Goal: Task Accomplishment & Management: Use online tool/utility

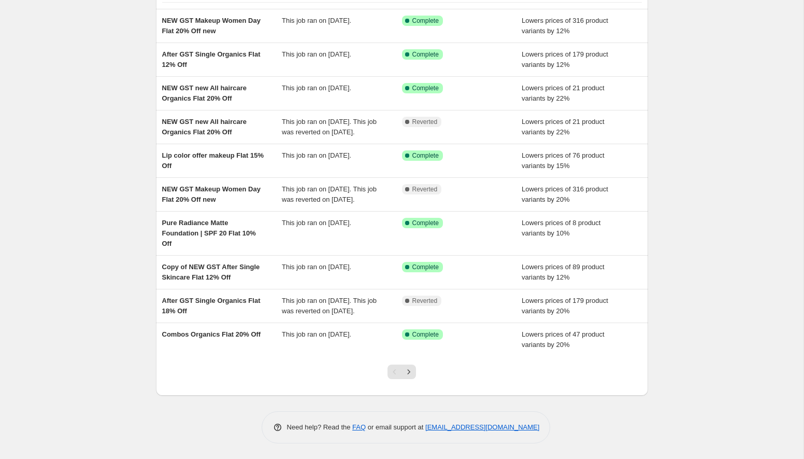
scroll to position [117, 0]
click at [413, 370] on icon "Next" at bounding box center [409, 371] width 10 height 10
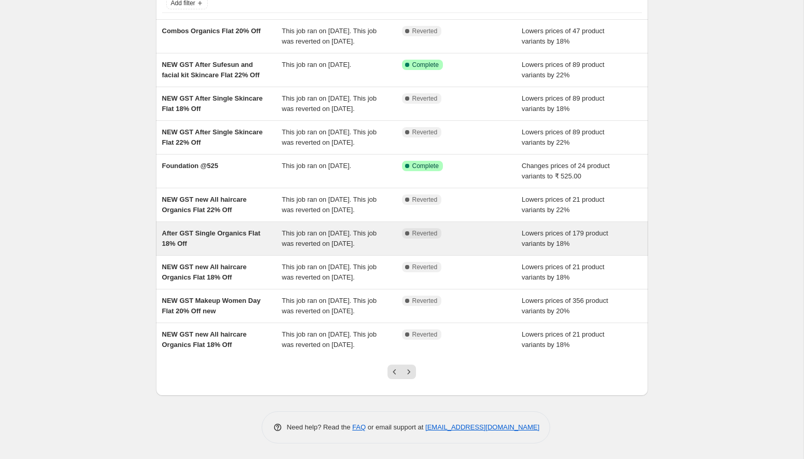
scroll to position [158, 0]
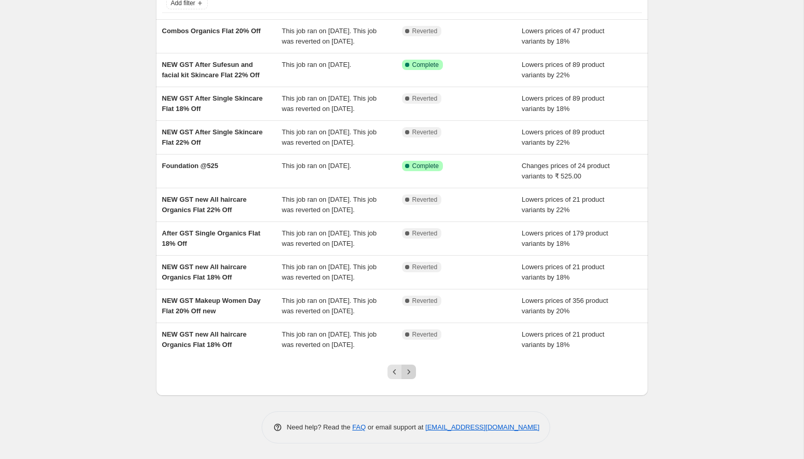
click at [408, 367] on icon "Next" at bounding box center [409, 371] width 10 height 10
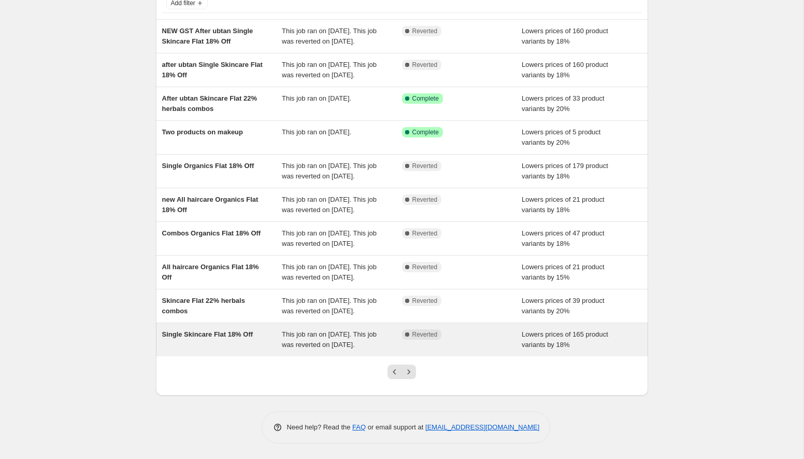
scroll to position [140, 0]
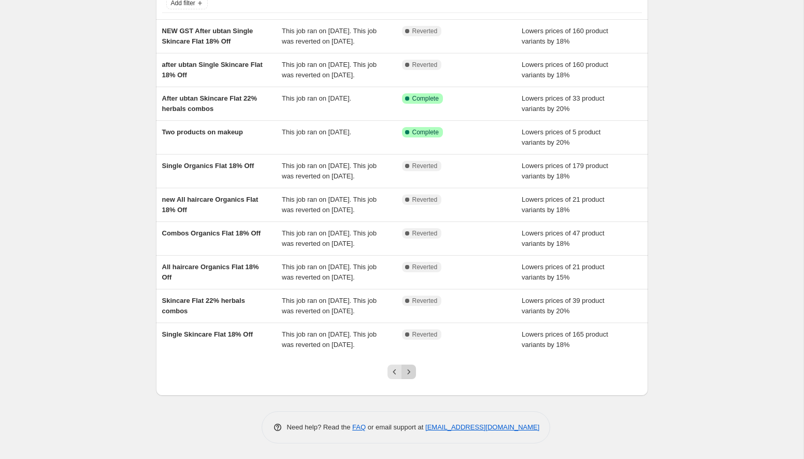
click at [410, 377] on icon "Next" at bounding box center [409, 371] width 10 height 10
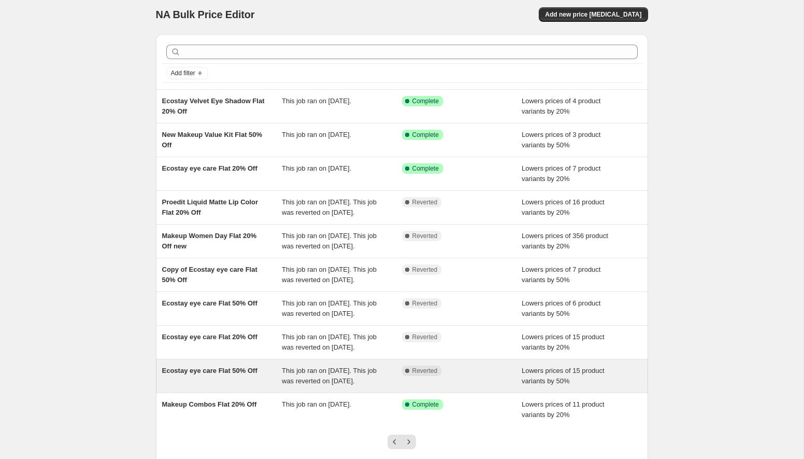
scroll to position [0, 0]
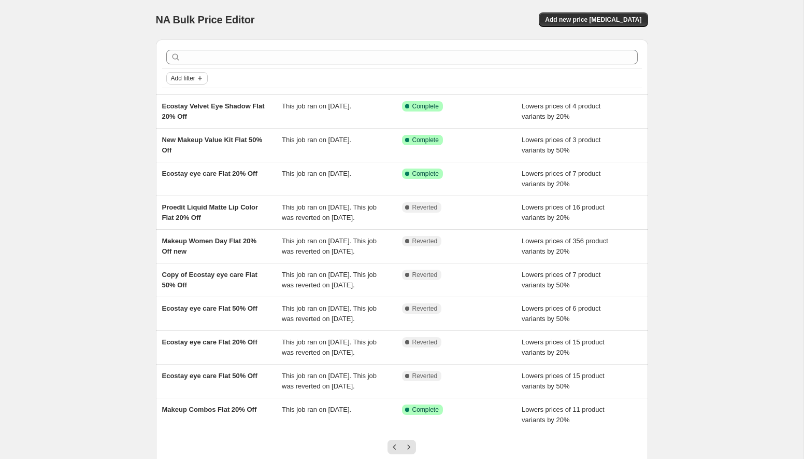
click at [199, 74] on icon "Add filter" at bounding box center [200, 78] width 8 height 8
click at [199, 95] on span "Job status" at bounding box center [187, 99] width 31 height 8
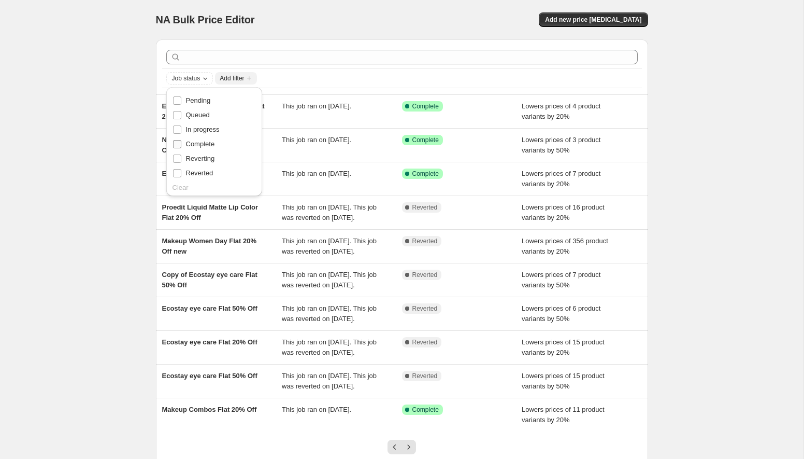
click at [211, 138] on label "Complete" at bounding box center [194, 144] width 42 height 15
click at [181, 140] on input "Complete" at bounding box center [177, 144] width 8 height 8
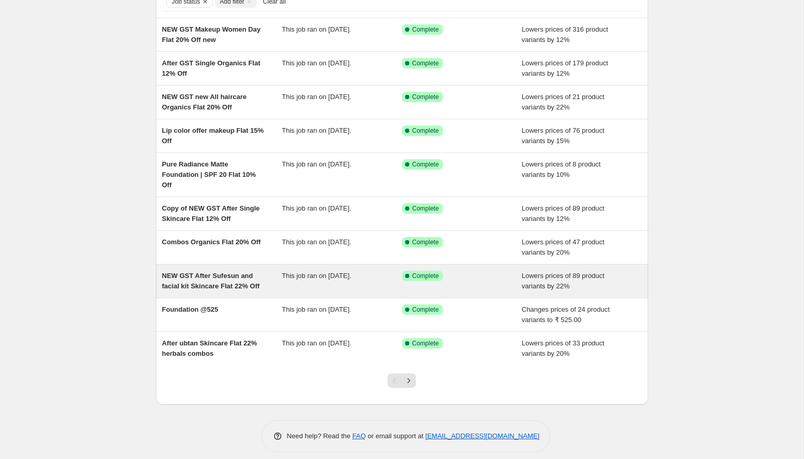
scroll to position [85, 0]
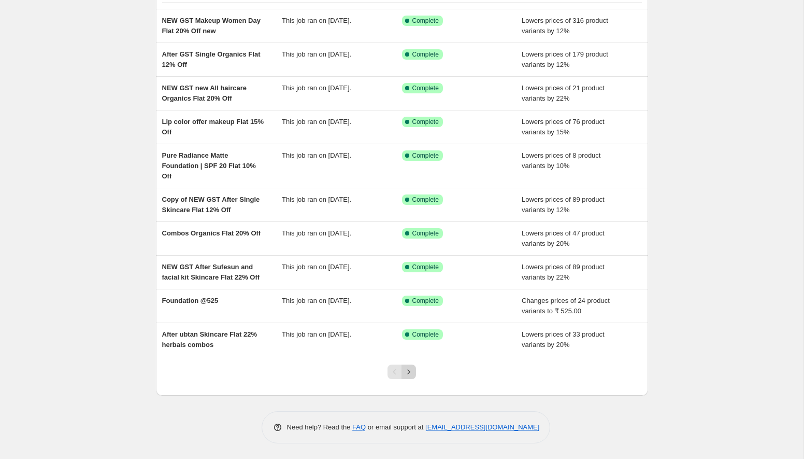
click at [409, 372] on icon "Next" at bounding box center [409, 371] width 3 height 5
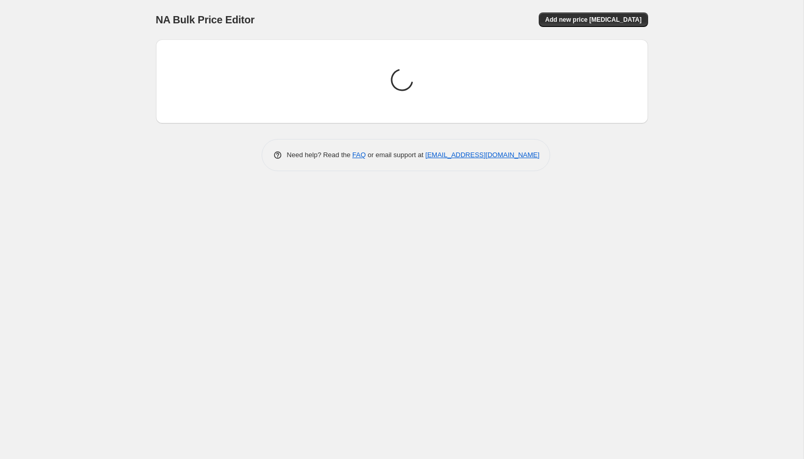
scroll to position [0, 0]
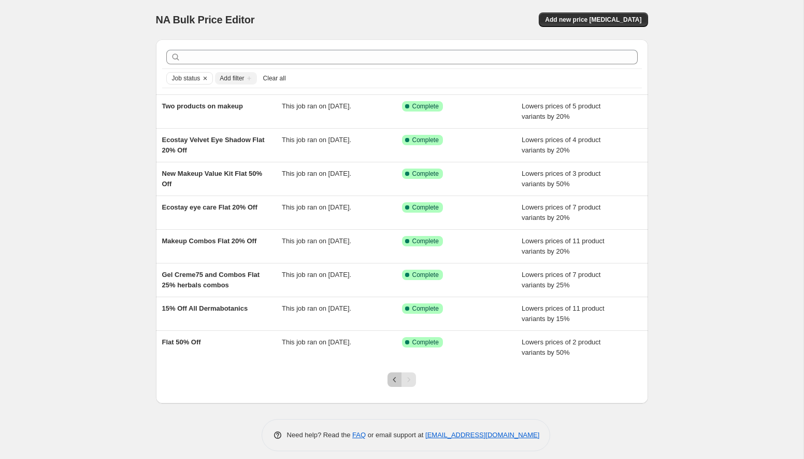
click at [392, 377] on icon "Previous" at bounding box center [395, 379] width 10 height 10
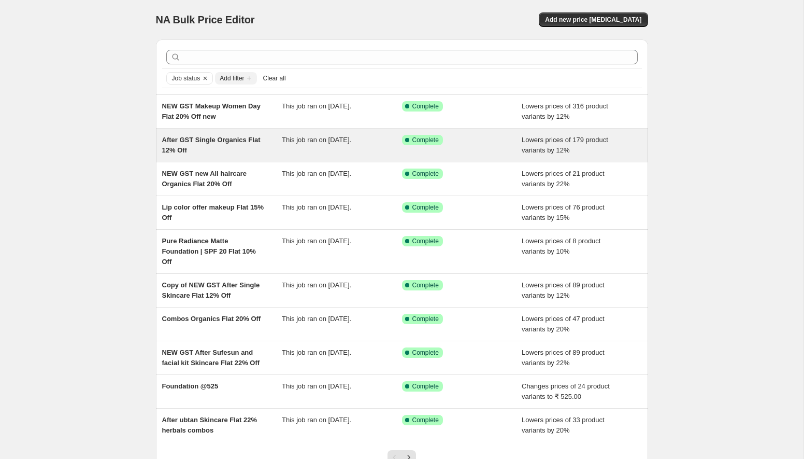
click at [256, 138] on span "After GST Single Organics Flat 12% Off" at bounding box center [211, 145] width 98 height 18
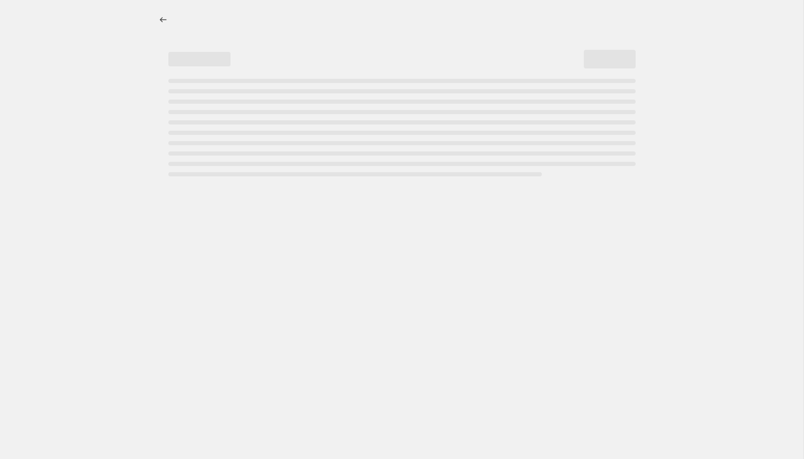
select select "percentage"
select select "collection"
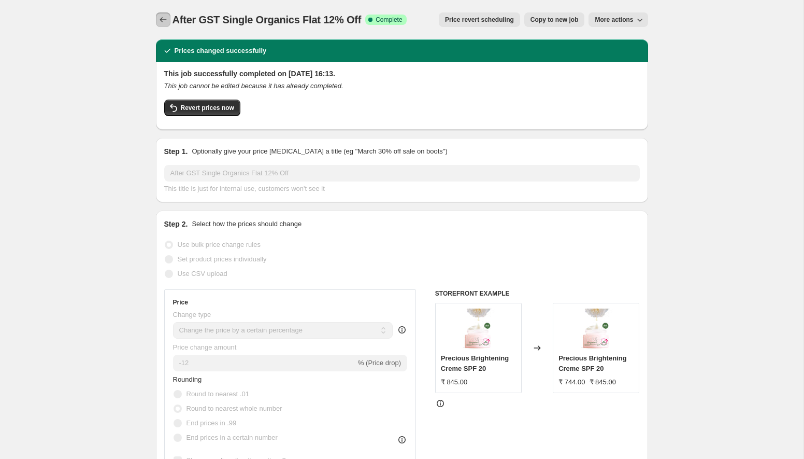
click at [161, 22] on icon "Price change jobs" at bounding box center [163, 20] width 10 height 10
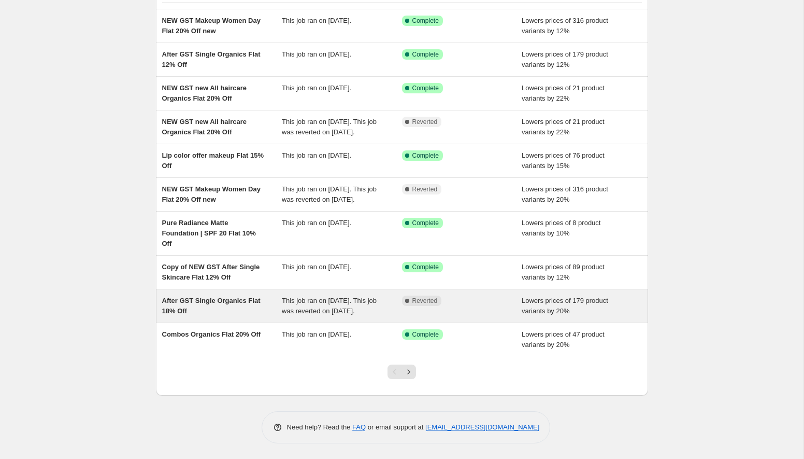
scroll to position [103, 0]
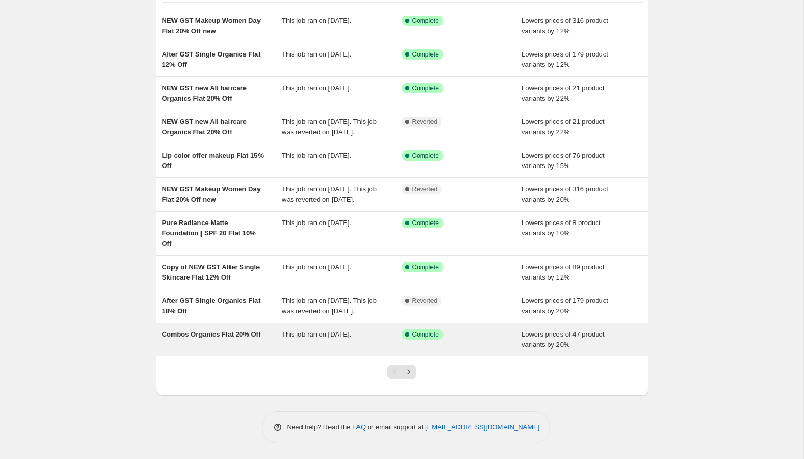
click at [258, 338] on span "Combos Organics Flat 20% Off" at bounding box center [211, 334] width 99 height 8
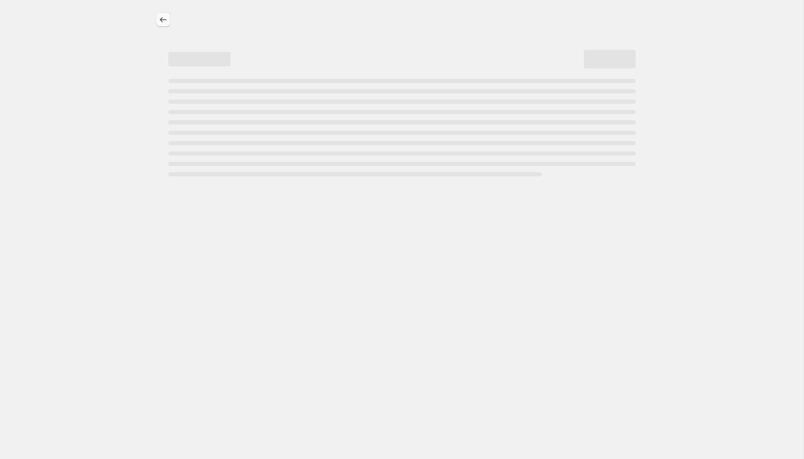
select select "percentage"
select select "collection"
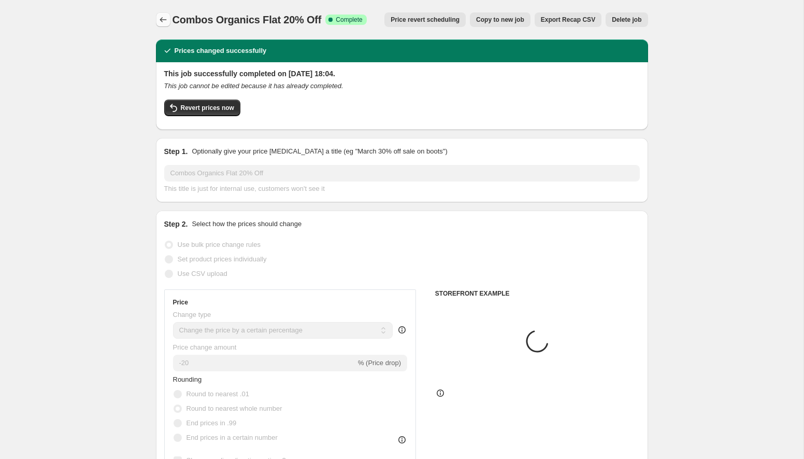
click at [157, 18] on button "Price change jobs" at bounding box center [163, 19] width 15 height 15
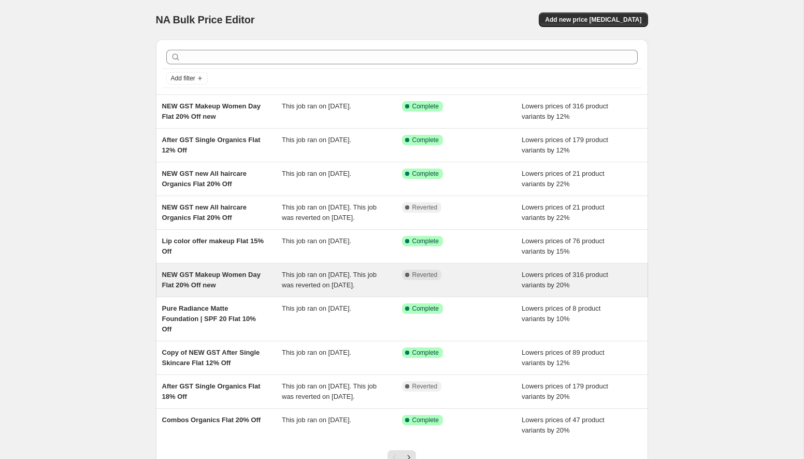
scroll to position [117, 0]
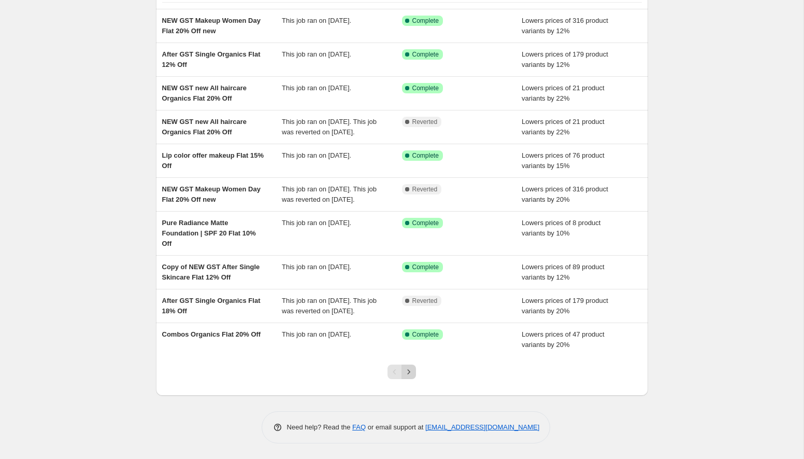
click at [410, 371] on icon "Next" at bounding box center [409, 371] width 10 height 10
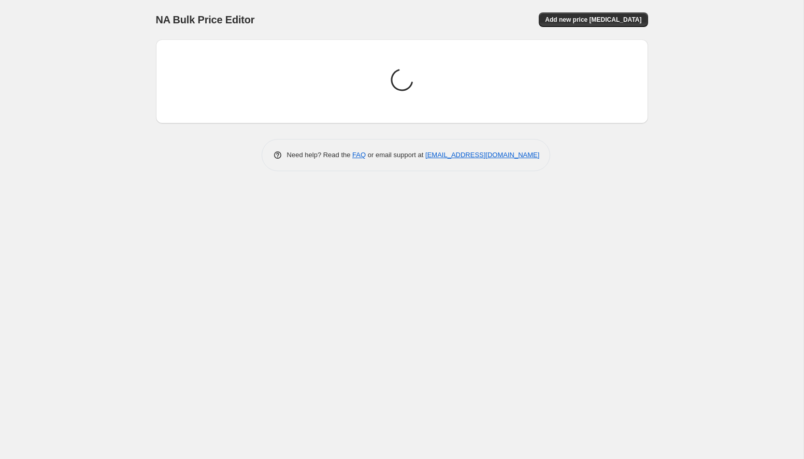
scroll to position [0, 0]
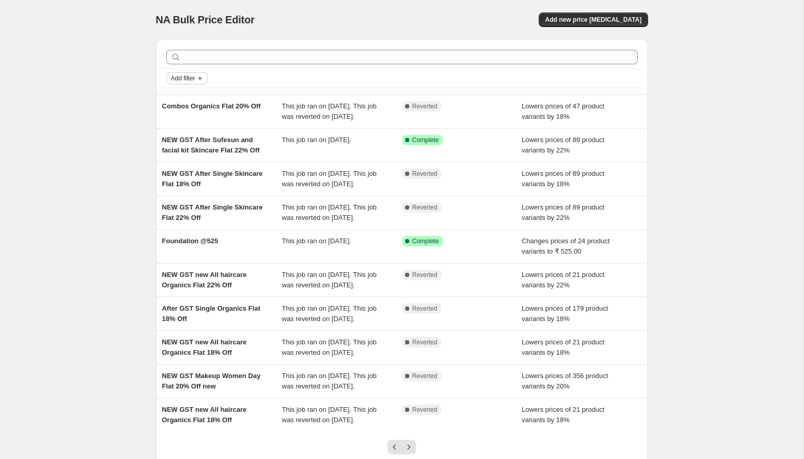
click at [202, 79] on icon "Add filter" at bounding box center [200, 78] width 8 height 8
click at [197, 97] on span "Job status" at bounding box center [187, 99] width 31 height 8
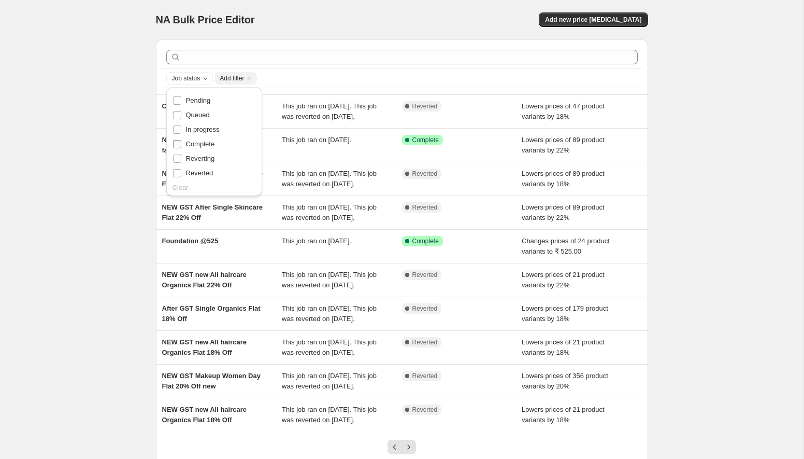
click at [210, 141] on span "Complete" at bounding box center [200, 144] width 29 height 8
click at [181, 141] on input "Complete" at bounding box center [177, 144] width 8 height 8
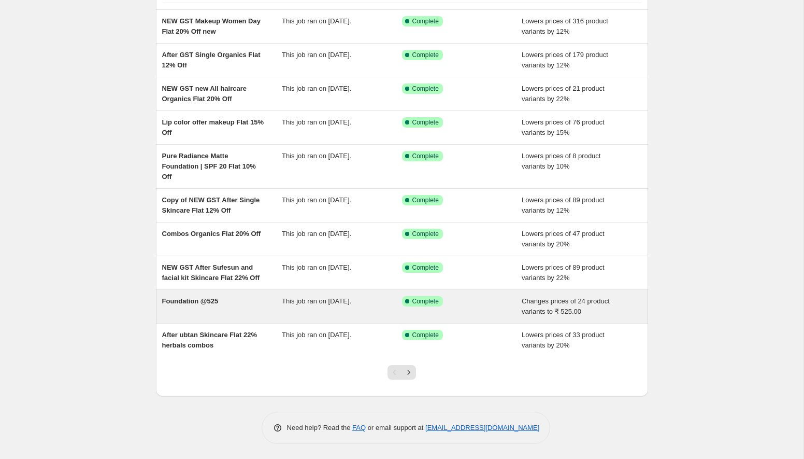
scroll to position [85, 0]
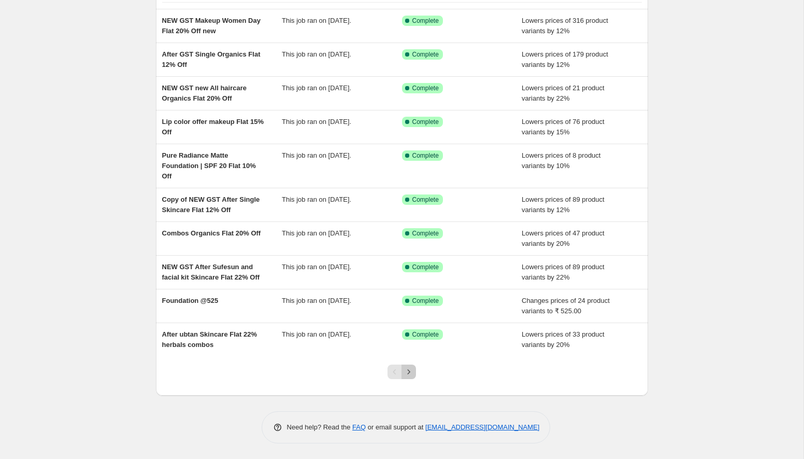
click at [405, 373] on icon "Next" at bounding box center [409, 371] width 10 height 10
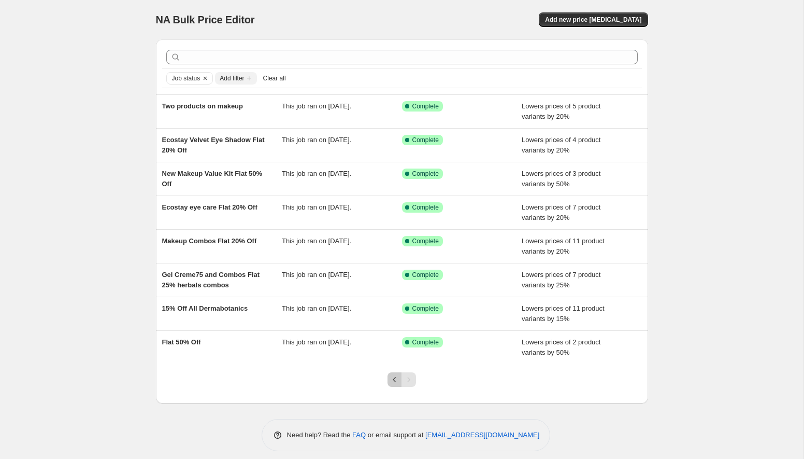
click at [392, 381] on icon "Previous" at bounding box center [395, 379] width 10 height 10
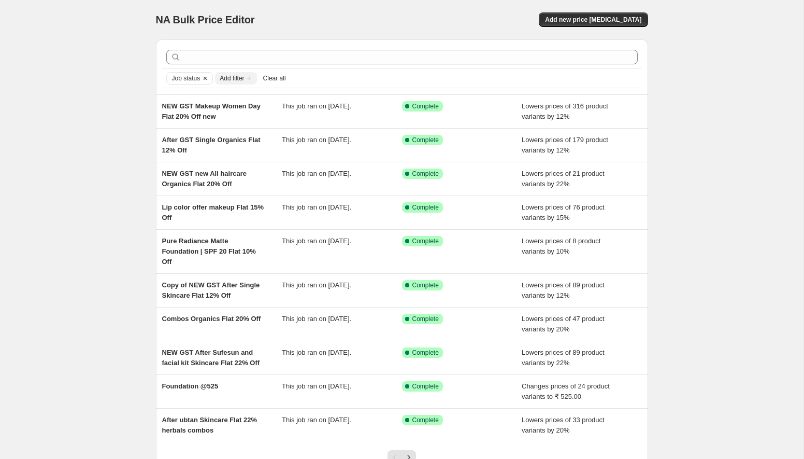
click at [209, 76] on icon "Clear" at bounding box center [205, 78] width 8 height 8
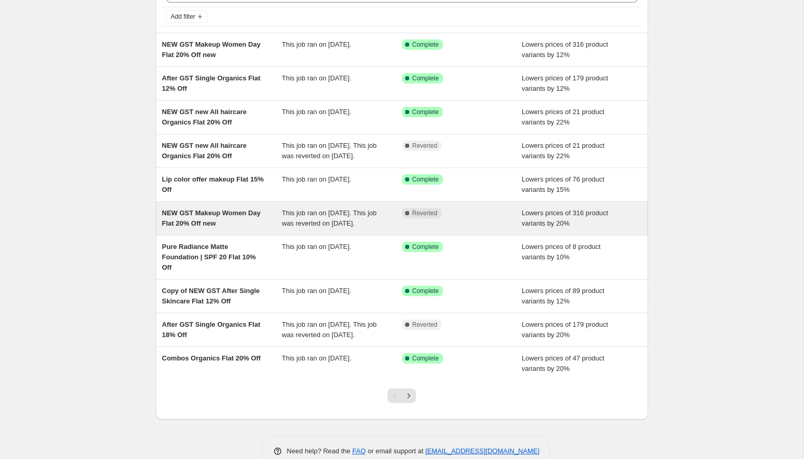
scroll to position [72, 0]
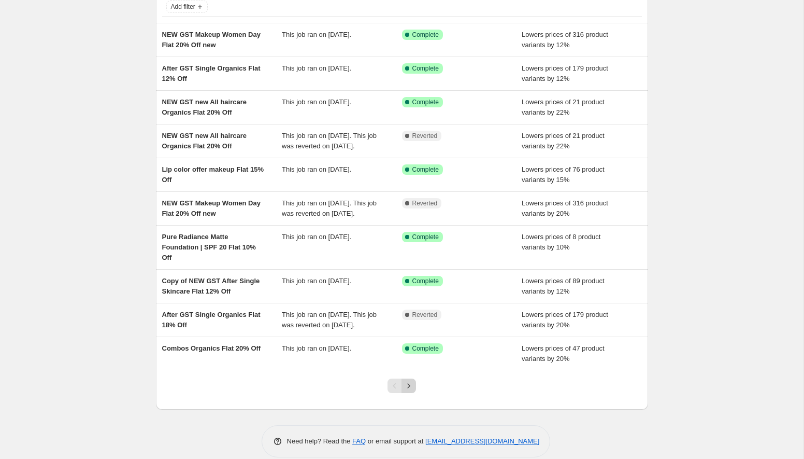
click at [409, 391] on icon "Next" at bounding box center [409, 385] width 10 height 10
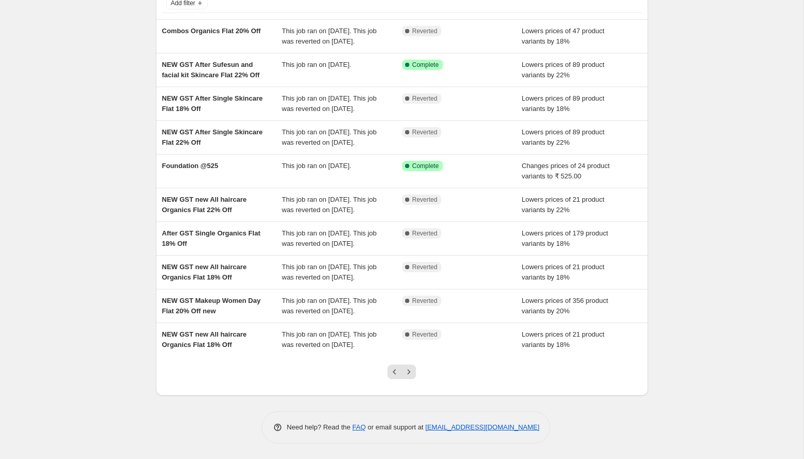
scroll to position [149, 0]
click at [408, 377] on icon "Next" at bounding box center [409, 371] width 10 height 10
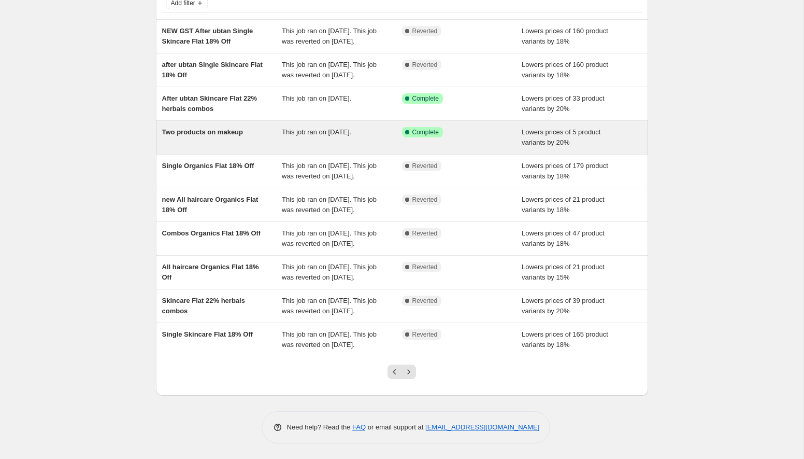
scroll to position [158, 0]
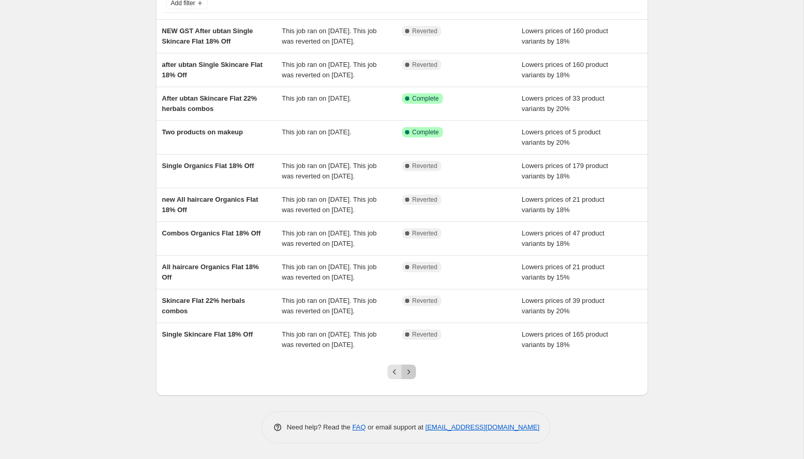
click at [412, 367] on icon "Next" at bounding box center [409, 371] width 10 height 10
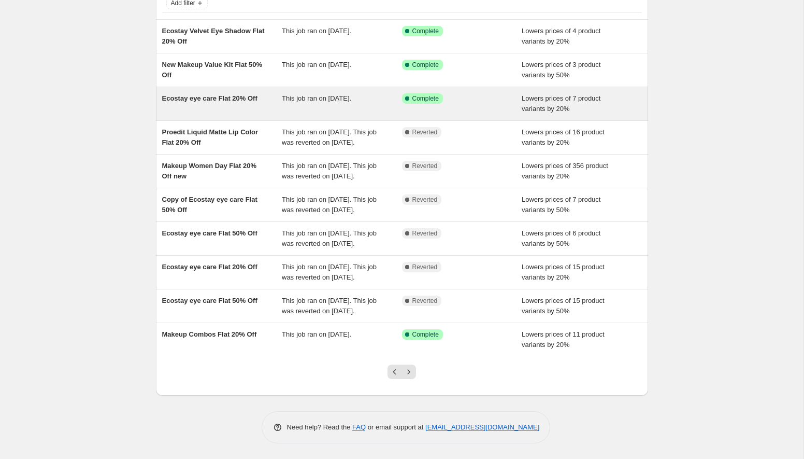
scroll to position [137, 0]
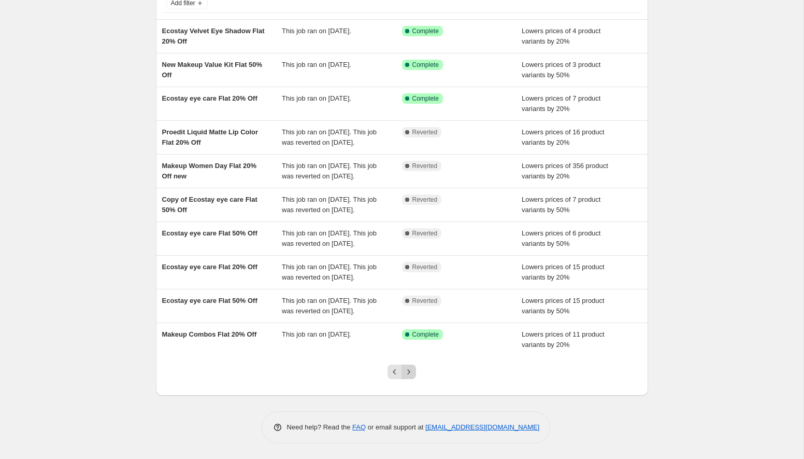
click at [410, 370] on icon "Next" at bounding box center [409, 371] width 10 height 10
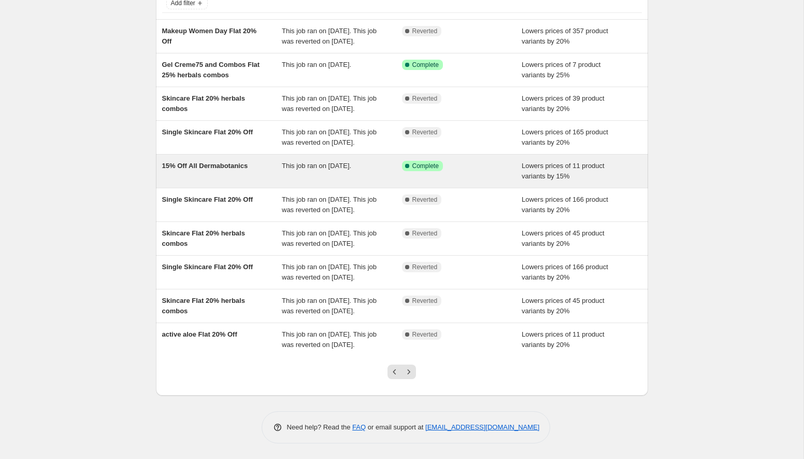
scroll to position [97, 0]
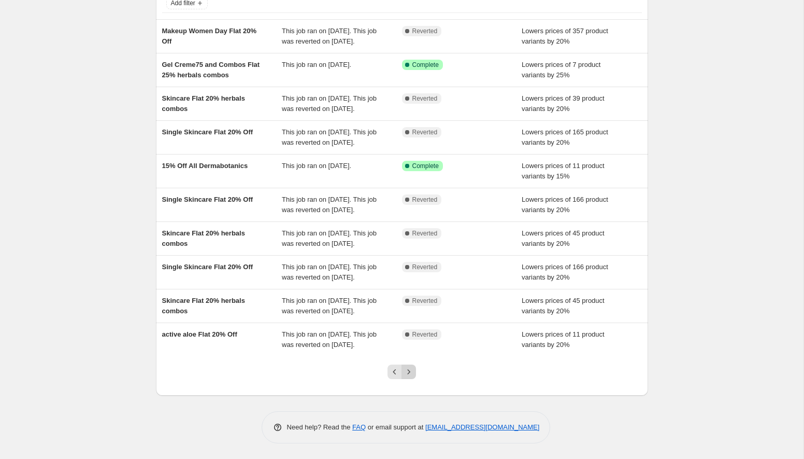
click at [412, 377] on icon "Next" at bounding box center [409, 371] width 10 height 10
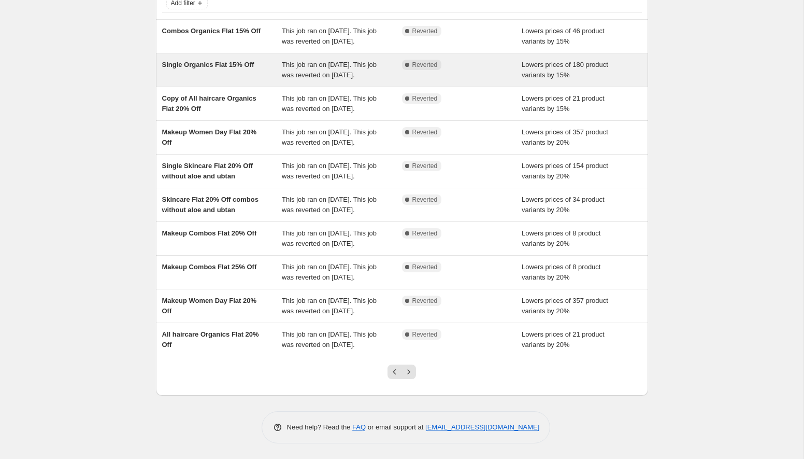
scroll to position [179, 0]
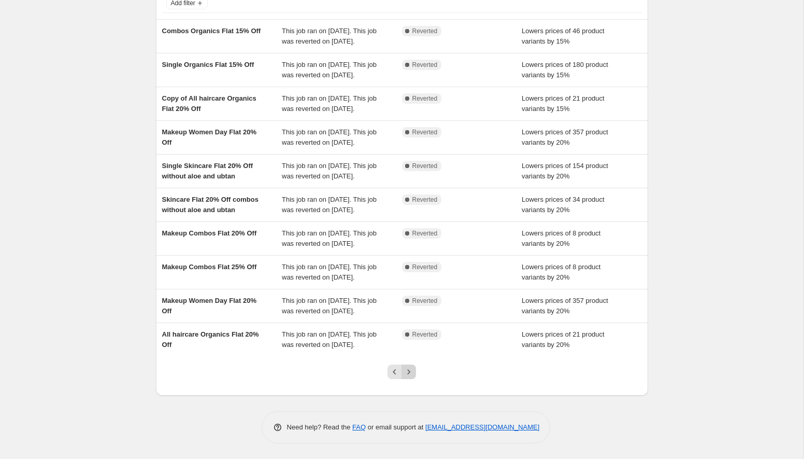
click at [410, 367] on icon "Next" at bounding box center [409, 371] width 10 height 10
click at [412, 367] on icon "Next" at bounding box center [409, 371] width 10 height 10
click at [416, 370] on button "Next" at bounding box center [409, 371] width 15 height 15
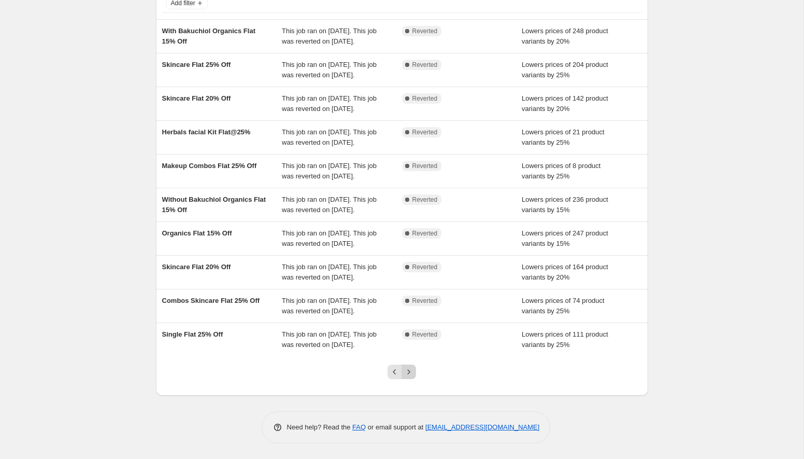
click at [411, 366] on button "Next" at bounding box center [409, 371] width 15 height 15
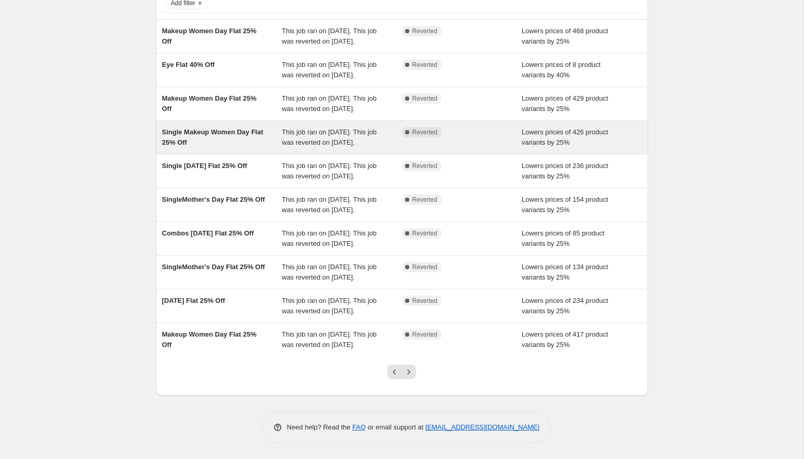
scroll to position [127, 0]
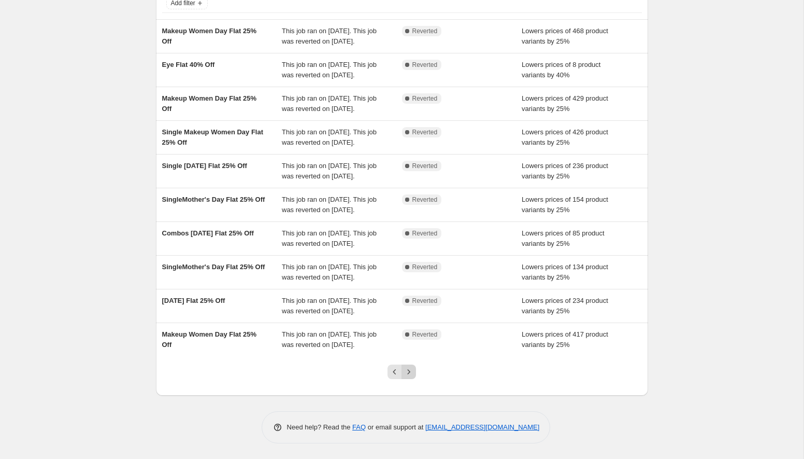
click at [411, 368] on icon "Next" at bounding box center [409, 371] width 10 height 10
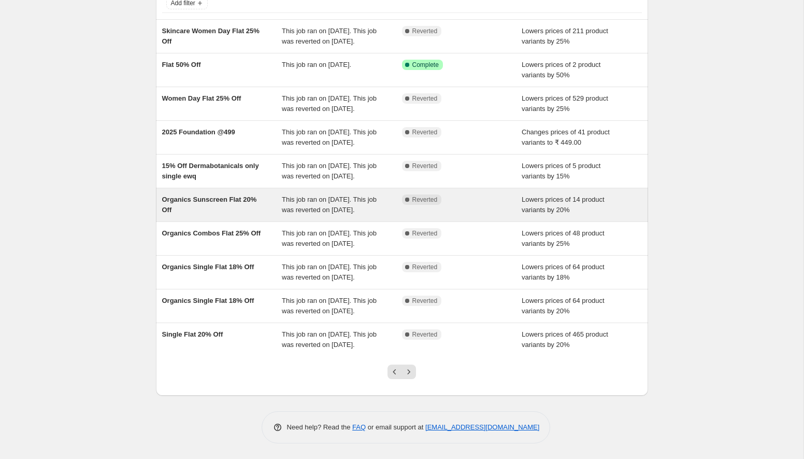
scroll to position [95, 0]
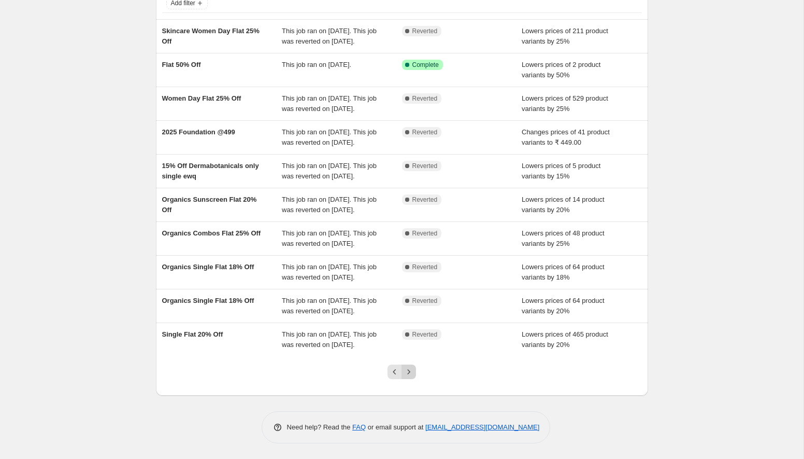
click at [411, 377] on icon "Next" at bounding box center [409, 371] width 10 height 10
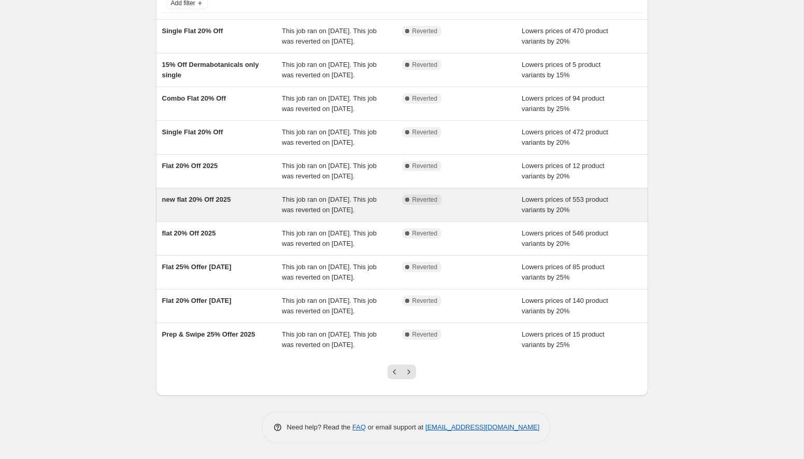
scroll to position [179, 0]
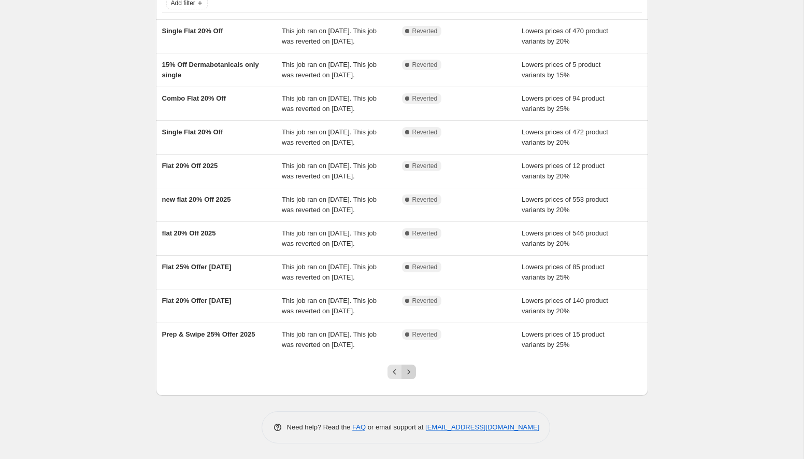
click at [415, 376] on button "Next" at bounding box center [409, 371] width 15 height 15
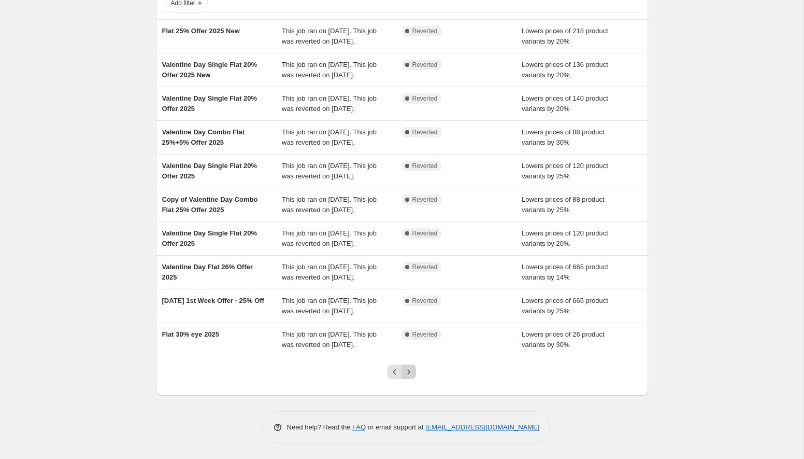
click at [413, 375] on icon "Next" at bounding box center [409, 371] width 10 height 10
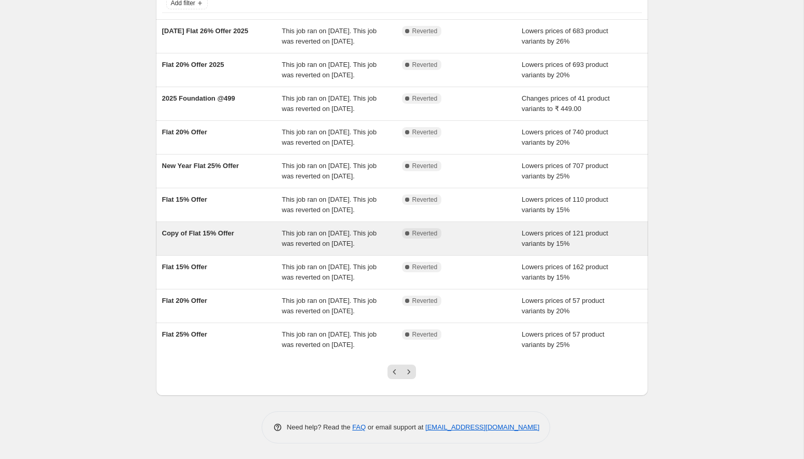
scroll to position [175, 0]
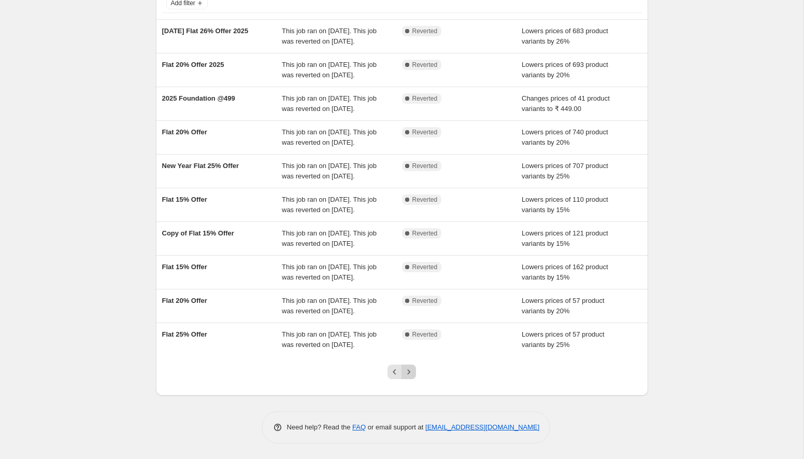
click at [407, 376] on icon "Next" at bounding box center [409, 371] width 10 height 10
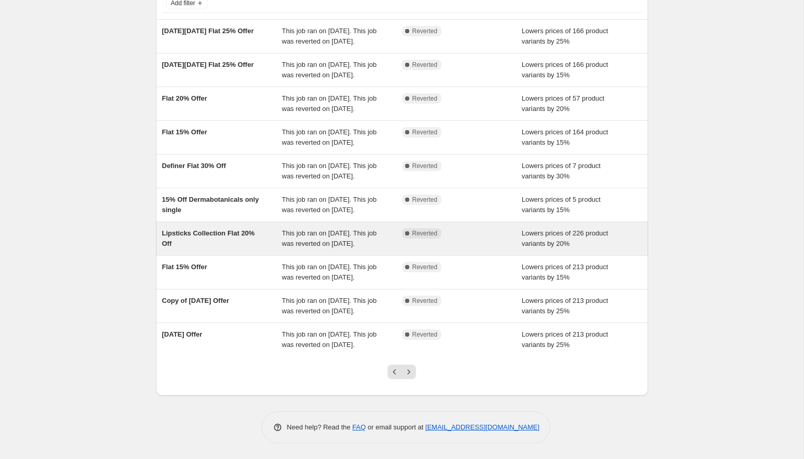
scroll to position [179, 0]
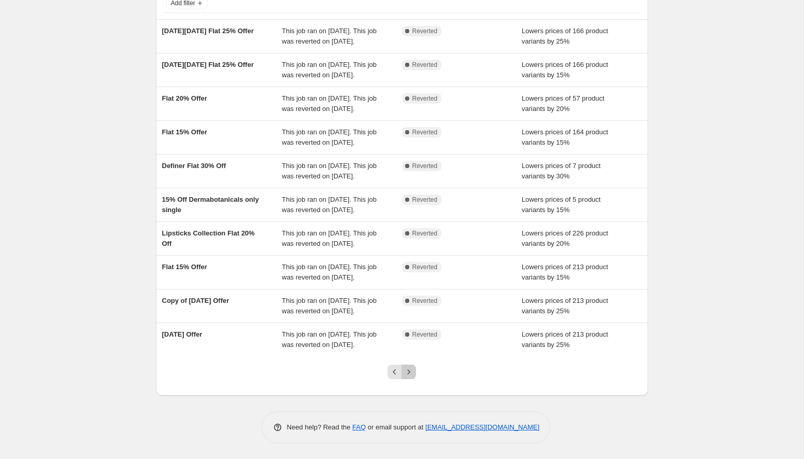
click at [411, 369] on icon "Next" at bounding box center [409, 371] width 10 height 10
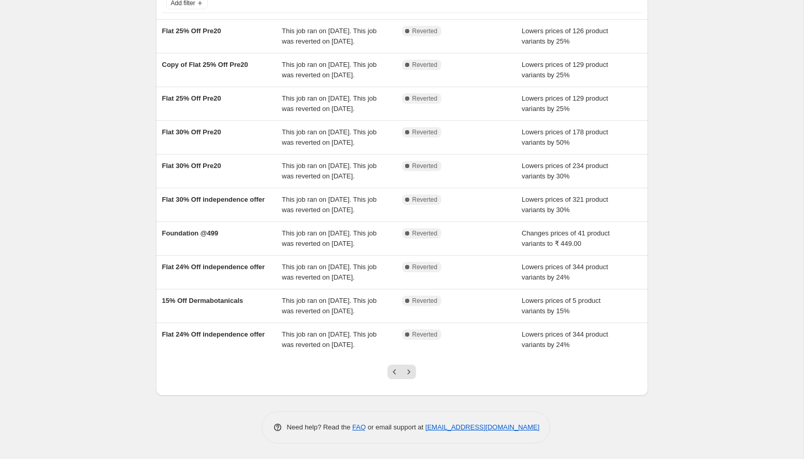
click at [418, 374] on div at bounding box center [402, 375] width 42 height 39
click at [414, 374] on button "Next" at bounding box center [409, 371] width 15 height 15
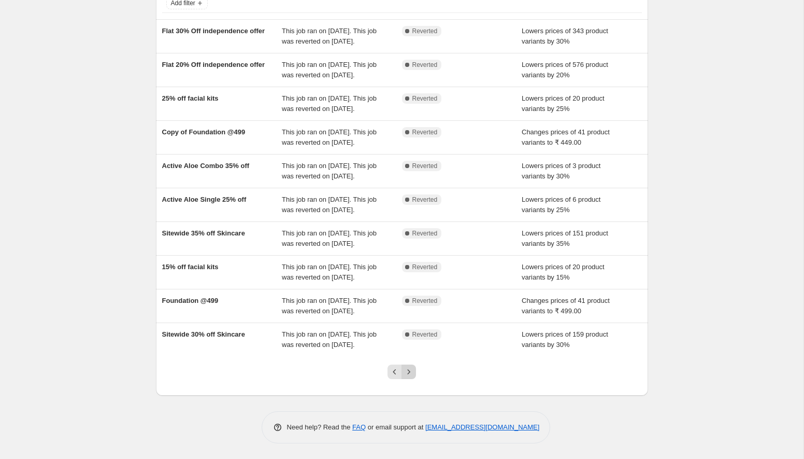
click at [410, 367] on icon "Next" at bounding box center [409, 371] width 10 height 10
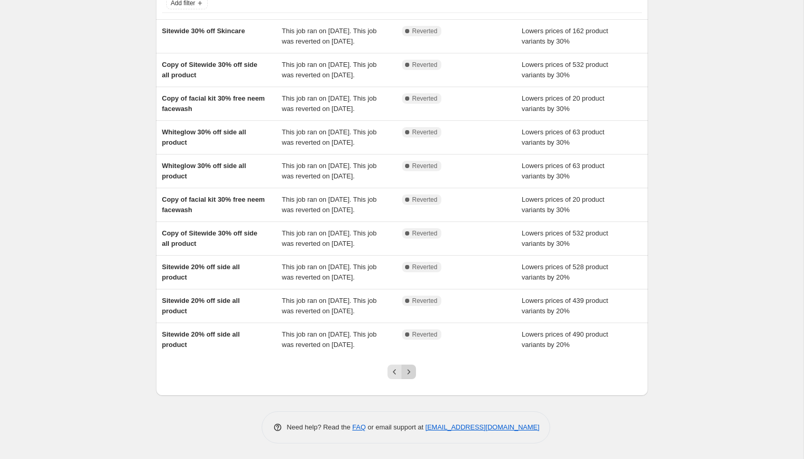
click at [409, 376] on icon "Next" at bounding box center [409, 371] width 10 height 10
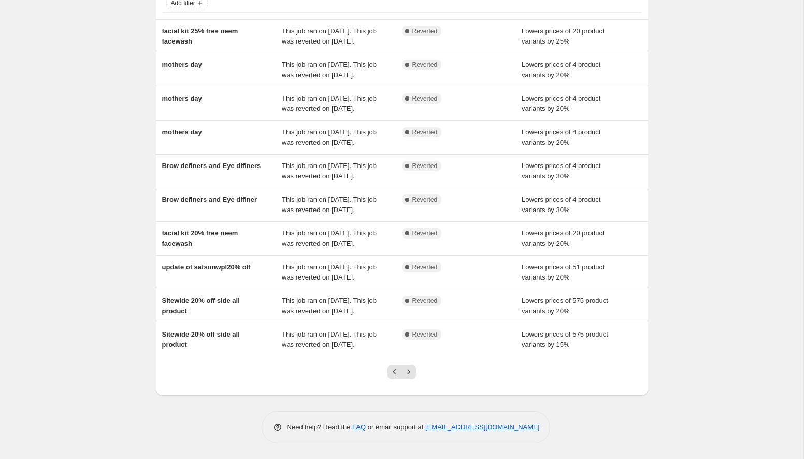
click at [409, 376] on icon "Next" at bounding box center [409, 371] width 10 height 10
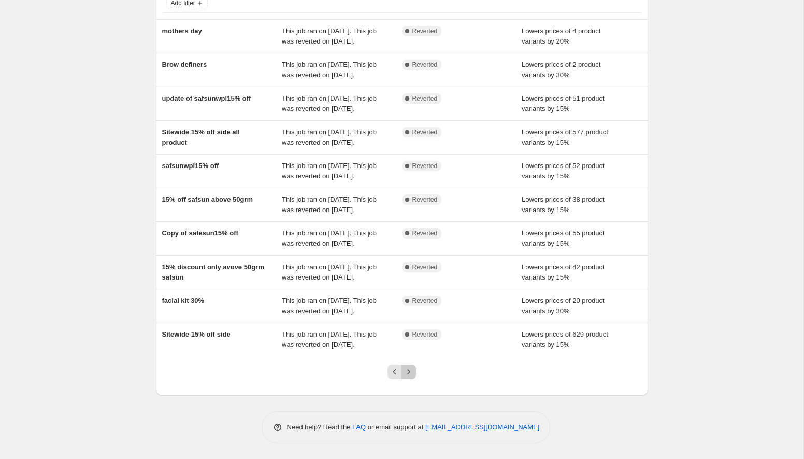
click at [411, 375] on icon "Next" at bounding box center [409, 371] width 10 height 10
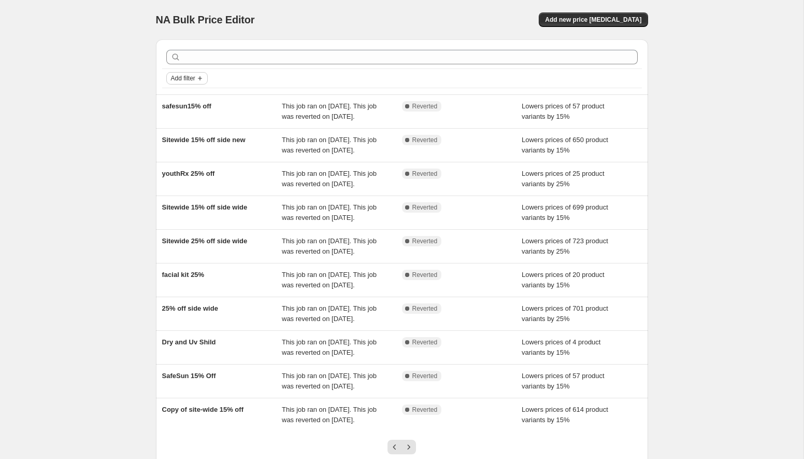
click at [184, 76] on span "Add filter" at bounding box center [183, 78] width 24 height 8
click at [196, 100] on span "Job status" at bounding box center [187, 99] width 31 height 8
click at [210, 145] on span "Complete" at bounding box center [200, 144] width 29 height 8
click at [181, 145] on input "Complete" at bounding box center [177, 144] width 8 height 8
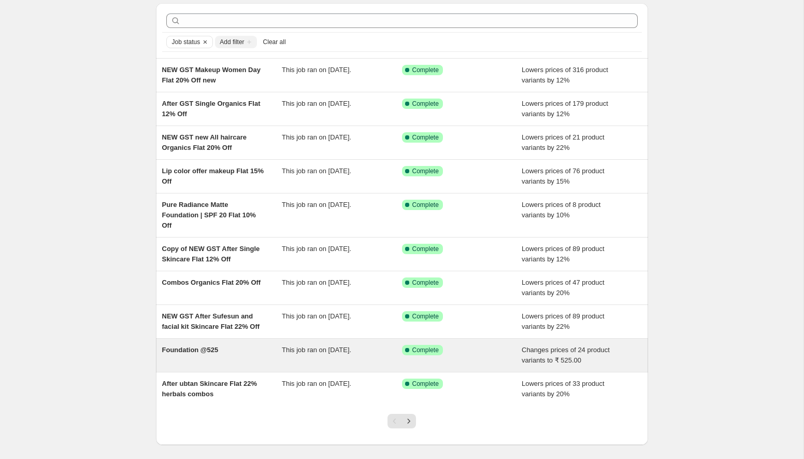
scroll to position [37, 0]
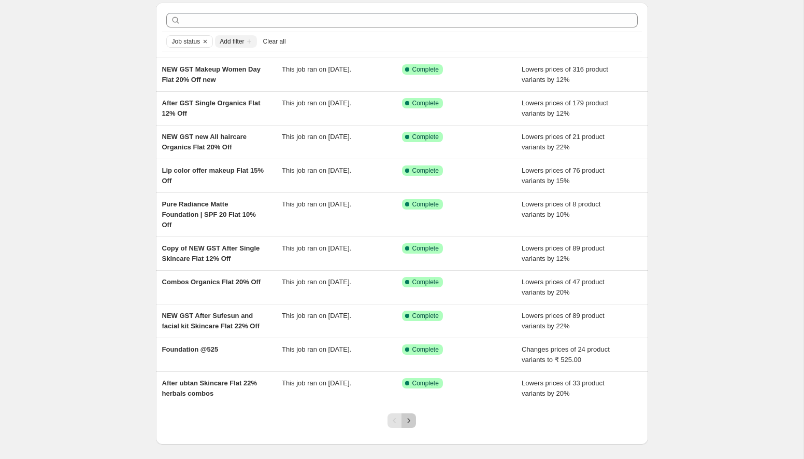
click at [410, 416] on icon "Next" at bounding box center [409, 420] width 10 height 10
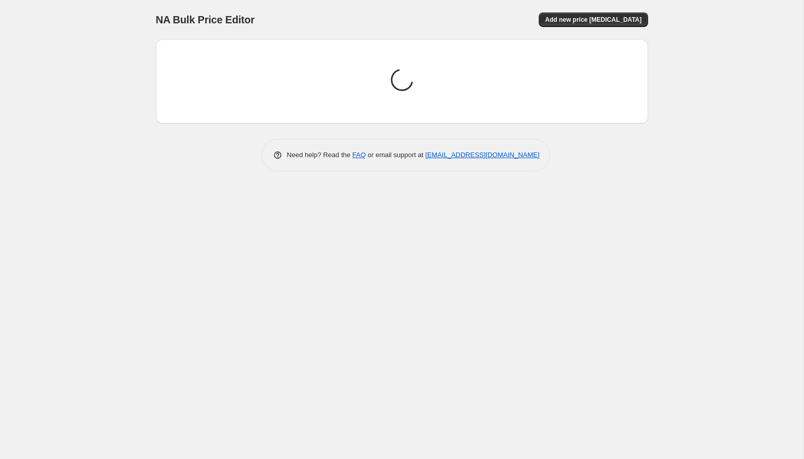
scroll to position [0, 0]
